Goal: Task Accomplishment & Management: Complete application form

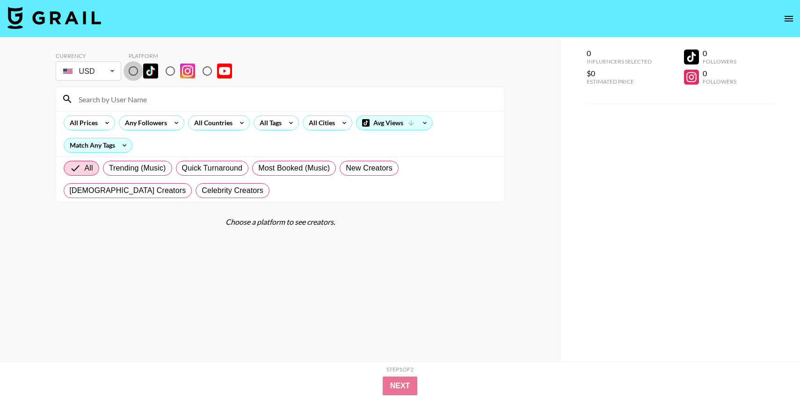
click at [131, 78] on input "radio" at bounding box center [133, 71] width 20 height 20
radio input "true"
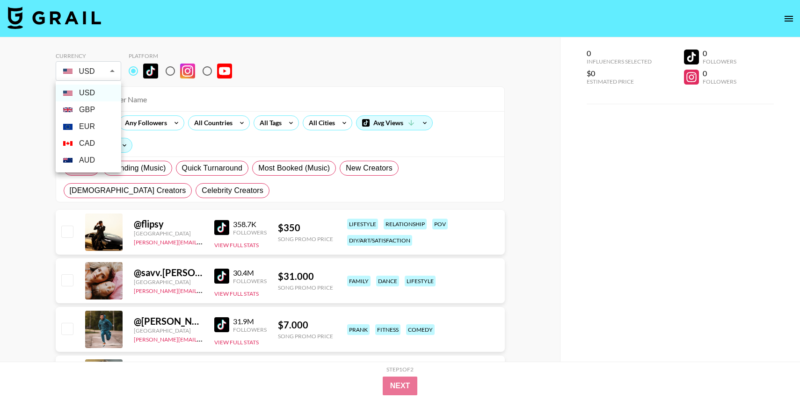
click at [96, 74] on div at bounding box center [400, 199] width 800 height 399
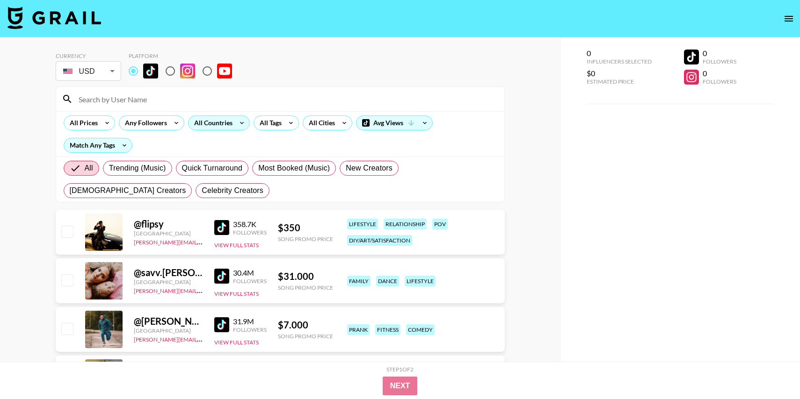
click at [242, 125] on icon at bounding box center [241, 123] width 15 height 14
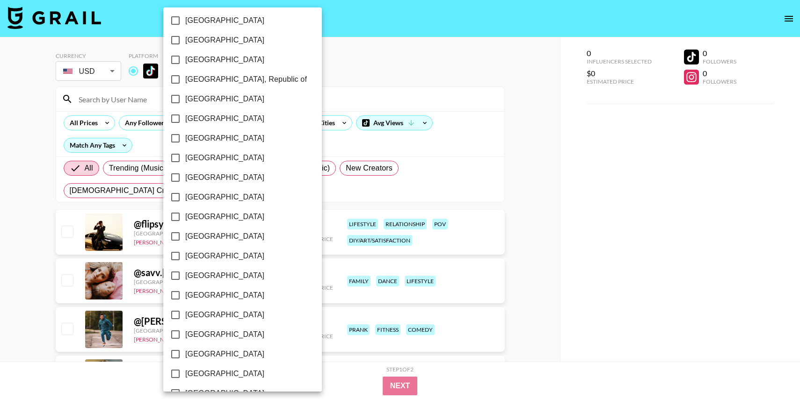
scroll to position [691, 0]
click at [200, 336] on span "[GEOGRAPHIC_DATA]" at bounding box center [224, 335] width 79 height 11
click at [185, 336] on input "[GEOGRAPHIC_DATA]" at bounding box center [176, 336] width 20 height 20
checkbox input "true"
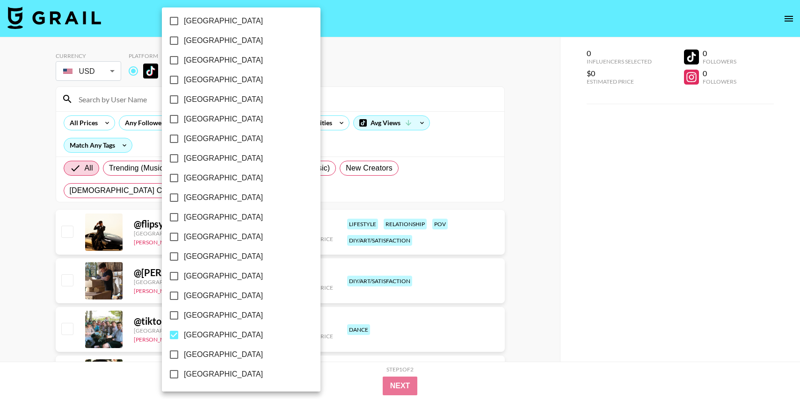
click at [663, 143] on div at bounding box center [400, 199] width 800 height 399
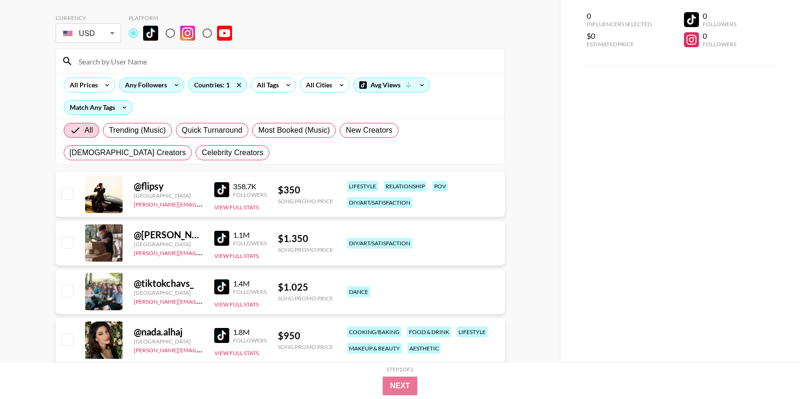
scroll to position [33, 0]
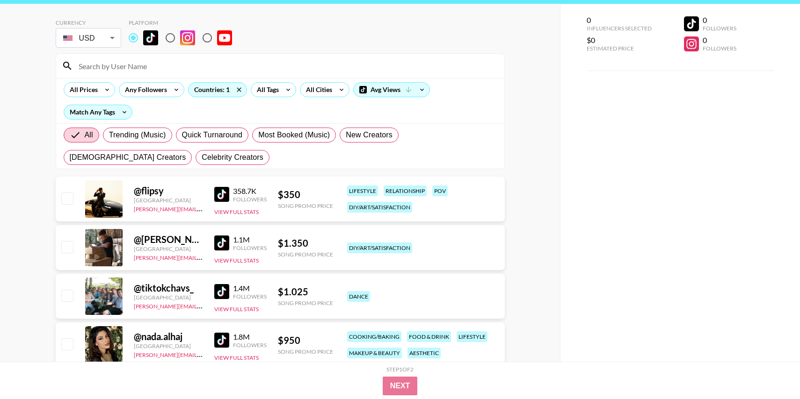
click at [133, 65] on input at bounding box center [286, 65] width 426 height 15
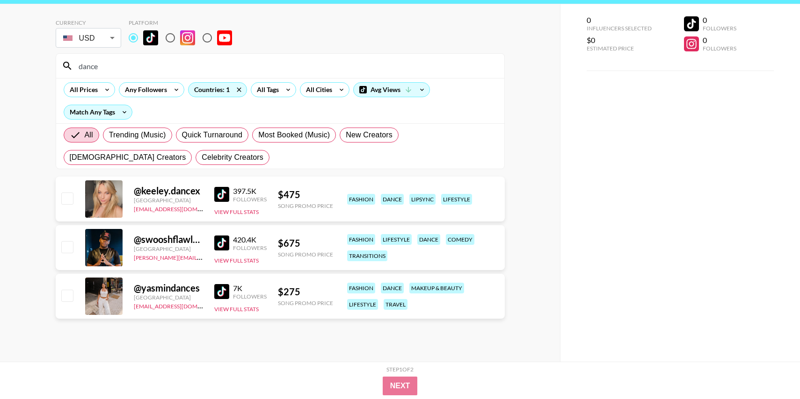
type input "dance"
click at [221, 190] on img at bounding box center [221, 194] width 15 height 15
click at [220, 295] on img at bounding box center [221, 291] width 15 height 15
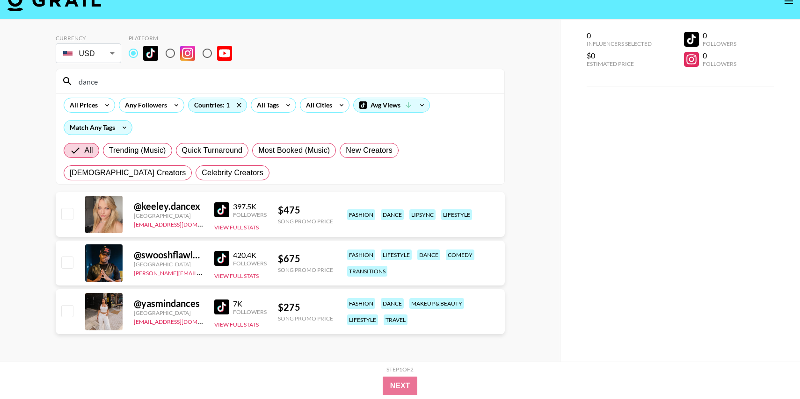
scroll to position [37, 0]
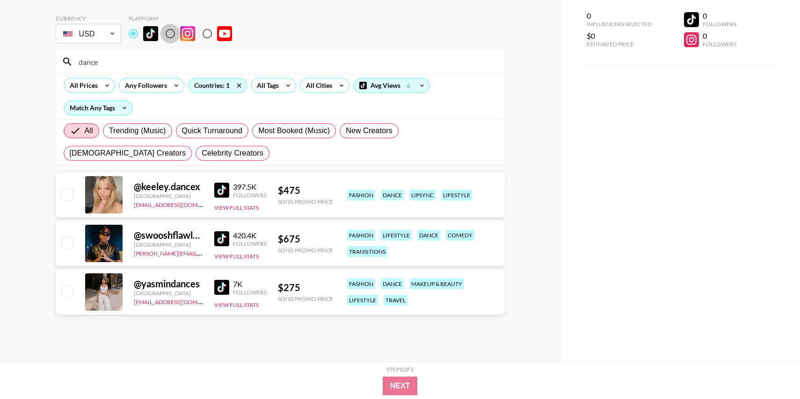
click at [173, 32] on input "radio" at bounding box center [170, 34] width 20 height 20
radio input "true"
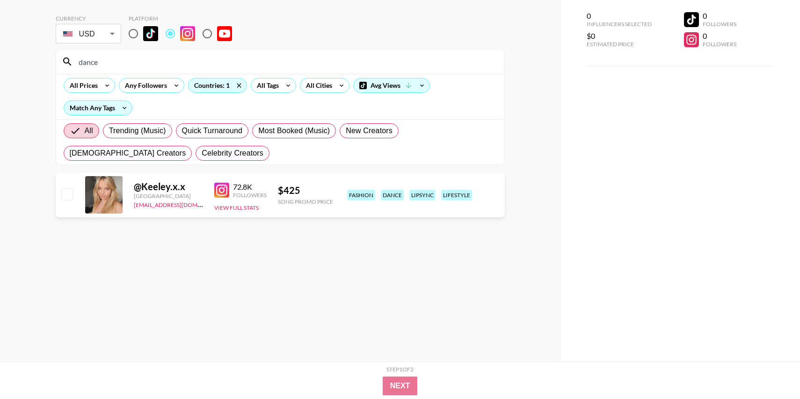
click at [213, 190] on div "@ Keeley.x.x [GEOGRAPHIC_DATA] [EMAIL_ADDRESS][DOMAIN_NAME] 72.8K Followers Vie…" at bounding box center [280, 195] width 449 height 45
click at [219, 185] on img at bounding box center [221, 190] width 15 height 15
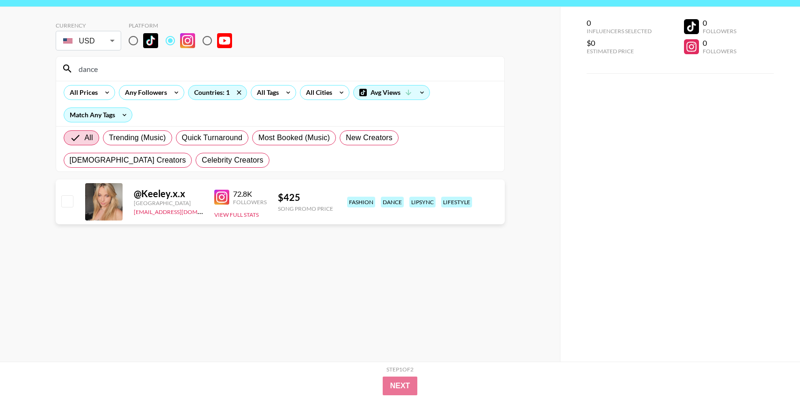
scroll to position [30, 0]
click at [124, 116] on icon at bounding box center [124, 116] width 15 height 14
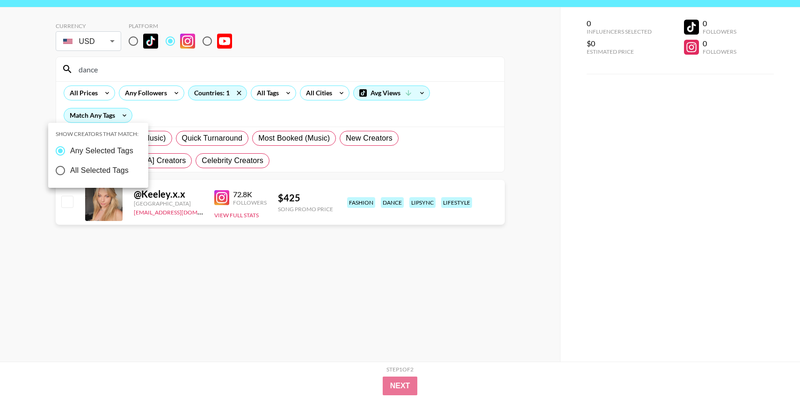
click at [123, 116] on div at bounding box center [400, 199] width 800 height 399
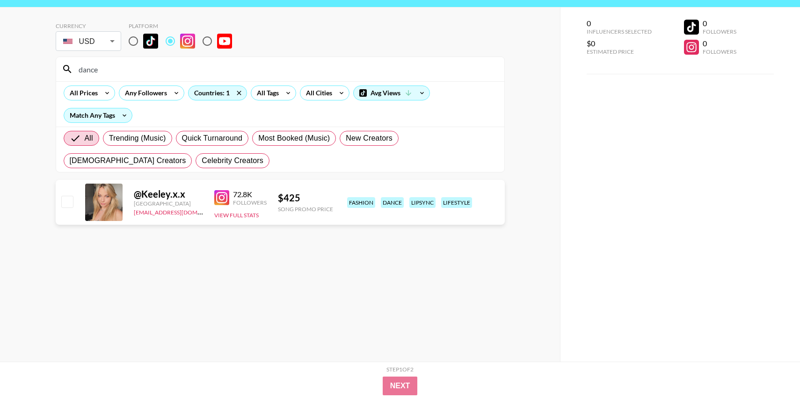
click at [115, 72] on input "dance" at bounding box center [286, 69] width 426 height 15
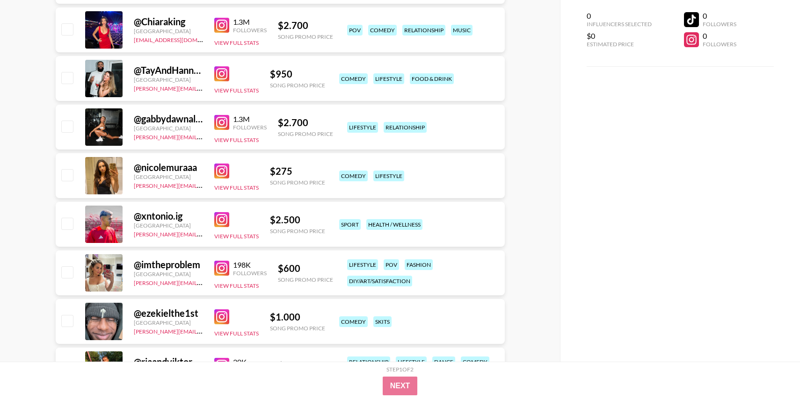
scroll to position [2585, 0]
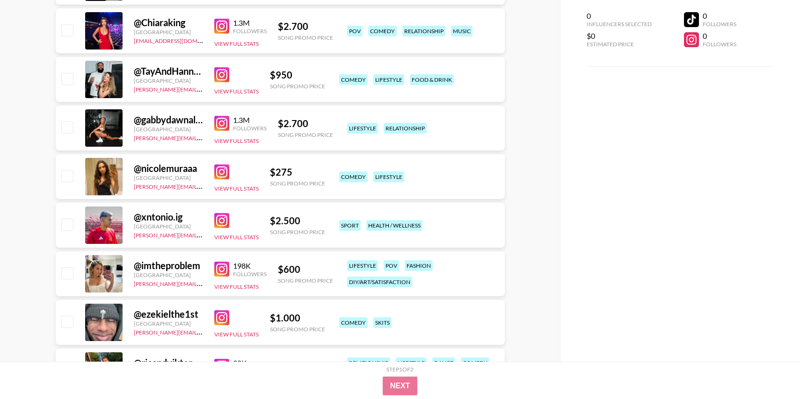
click at [67, 80] on input "checkbox" at bounding box center [66, 78] width 11 height 11
checkbox input "true"
click at [394, 382] on button "Next" at bounding box center [400, 386] width 36 height 19
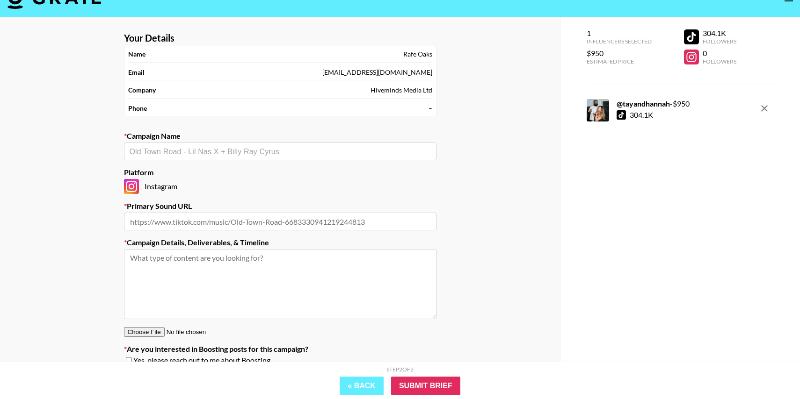
scroll to position [0, 0]
